Goal: Transaction & Acquisition: Purchase product/service

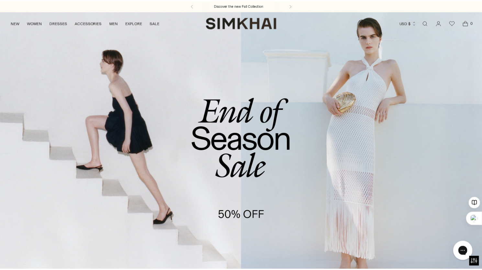
scroll to position [61, 0]
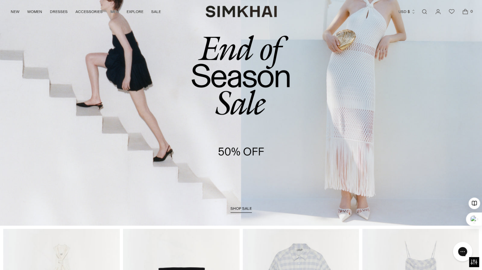
click at [239, 210] on span "shop sale" at bounding box center [240, 208] width 21 height 5
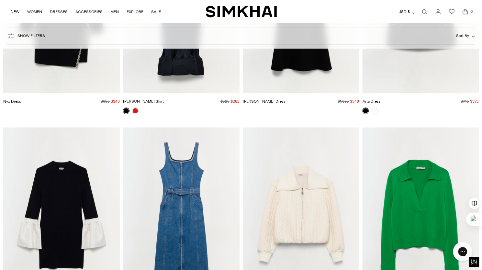
scroll to position [7700, 0]
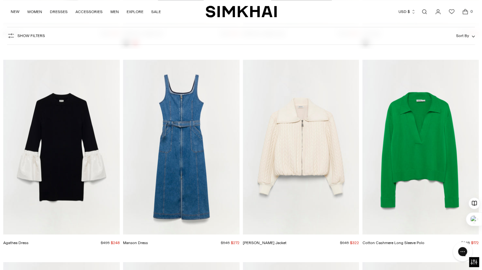
click at [0, 0] on img "Palmer Jacket" at bounding box center [0, 0] width 0 height 0
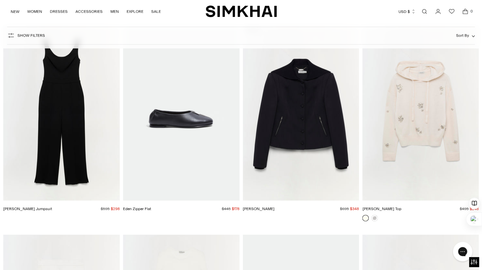
scroll to position [9389, 0]
click at [0, 0] on img "Eden Zipper Flat" at bounding box center [0, 0] width 0 height 0
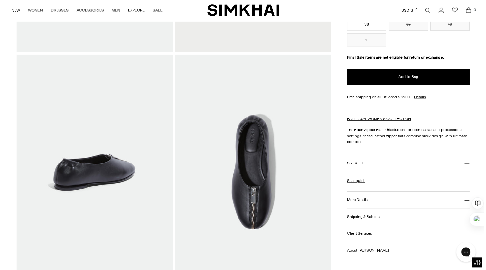
scroll to position [226, 0]
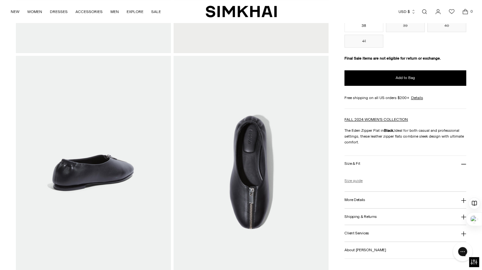
click at [354, 180] on link "Size guide" at bounding box center [353, 181] width 18 height 6
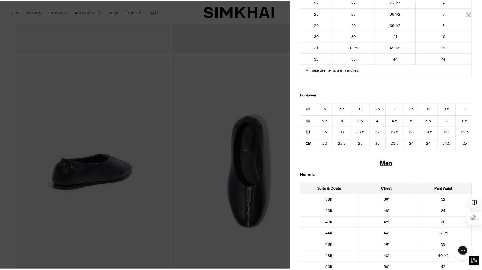
scroll to position [245, 0]
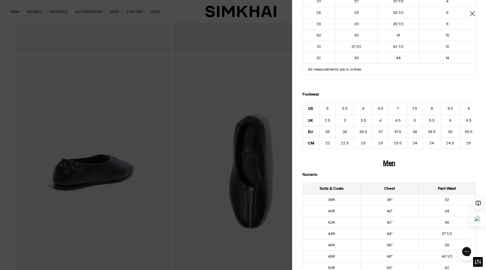
click at [253, 124] on div at bounding box center [243, 135] width 486 height 270
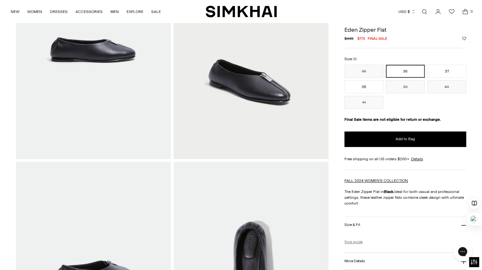
scroll to position [121, 0]
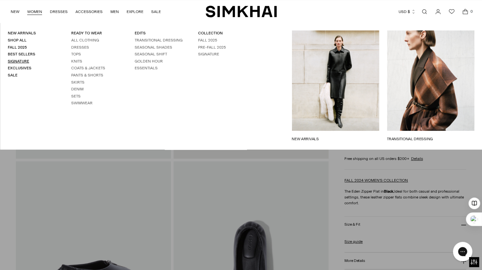
click at [25, 59] on link "Signature" at bounding box center [18, 61] width 21 height 5
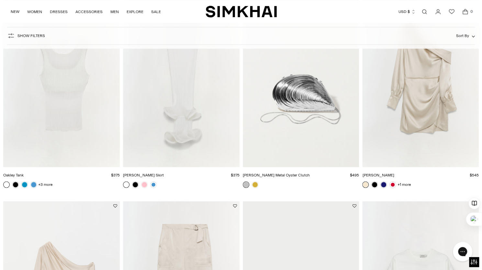
scroll to position [497, 0]
